Goal: Find specific page/section: Find specific page/section

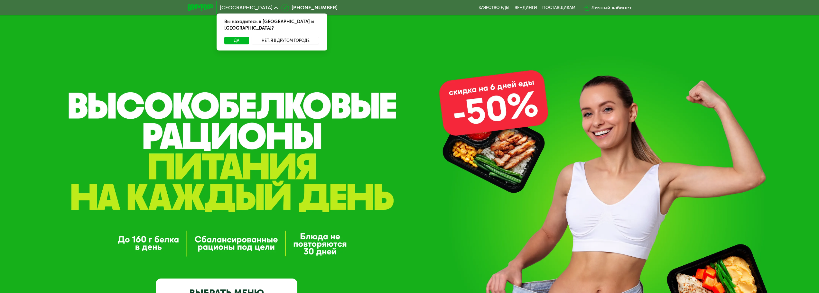
click at [282, 37] on button "Нет, я в другом городе" at bounding box center [286, 41] width 68 height 8
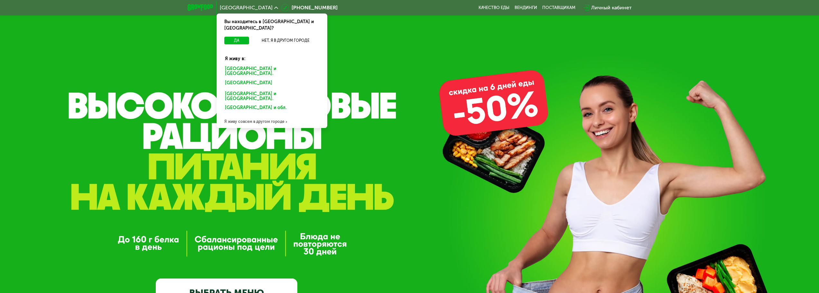
click at [275, 115] on div "Я живу совсем в другом городе" at bounding box center [272, 121] width 111 height 13
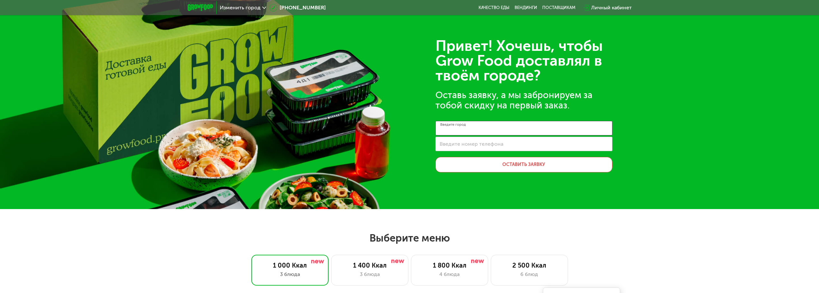
click at [494, 133] on input "Введите город" at bounding box center [523, 128] width 177 height 14
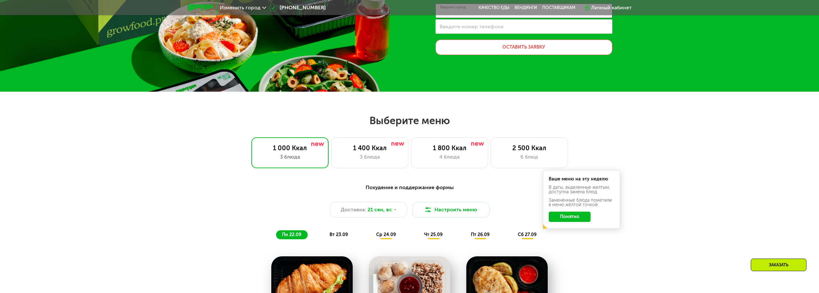
scroll to position [161, 0]
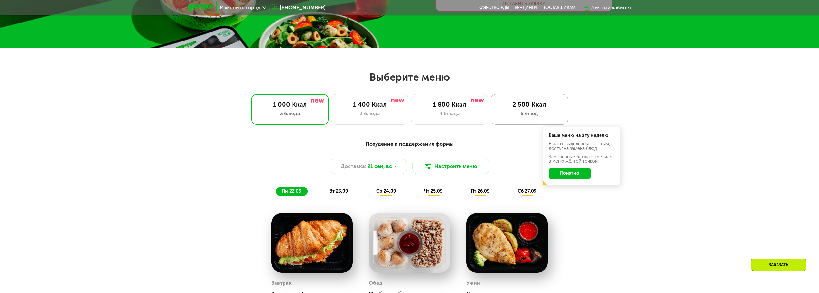
click at [515, 111] on div "6 блюд" at bounding box center [530, 114] width 64 height 8
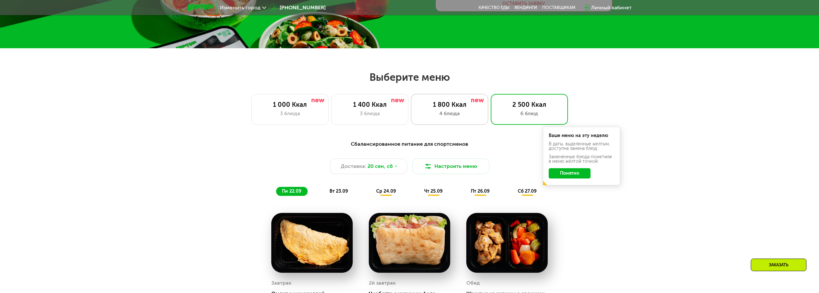
click at [432, 113] on div "4 блюда" at bounding box center [450, 114] width 64 height 8
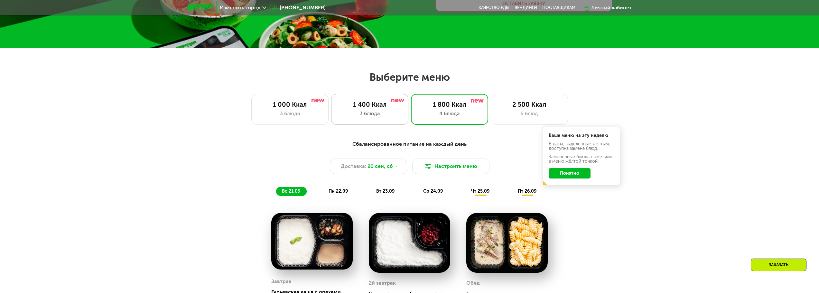
click at [373, 107] on div "1 400 Ккал" at bounding box center [370, 105] width 64 height 8
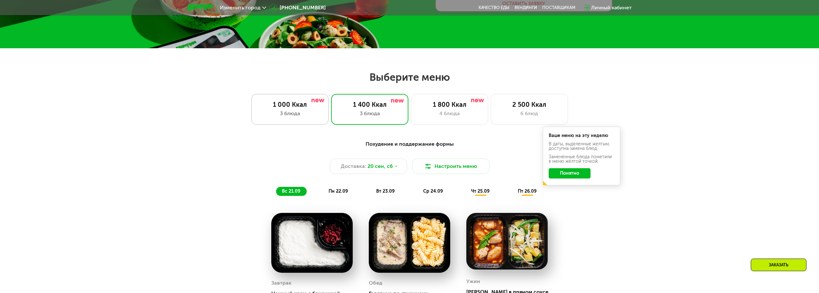
click at [302, 118] on div "1 000 Ккал 3 блюда" at bounding box center [289, 109] width 77 height 31
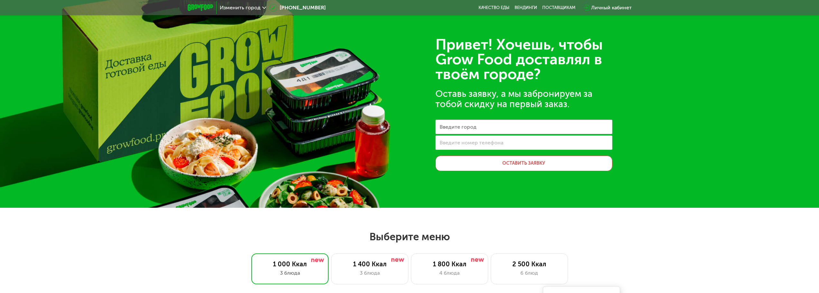
scroll to position [0, 0]
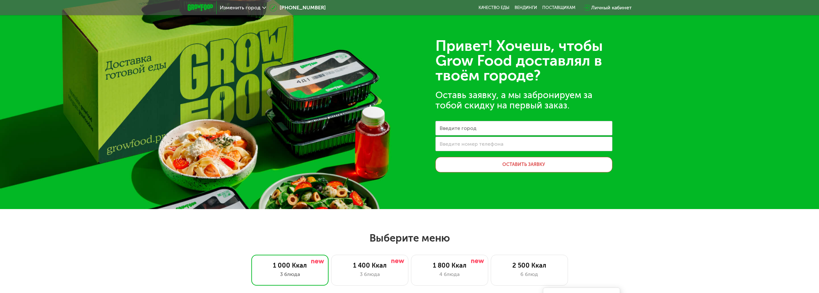
click at [203, 7] on img at bounding box center [200, 7] width 25 height 7
click at [243, 2] on div "Изменить город" at bounding box center [243, 8] width 53 height 12
click at [556, 112] on div "Привет! Хочешь, чтобы Grow Food доставлял в твоём городе? Оставь заявку, а мы з…" at bounding box center [523, 106] width 177 height 134
